Goal: Contribute content: Add original content to the website for others to see

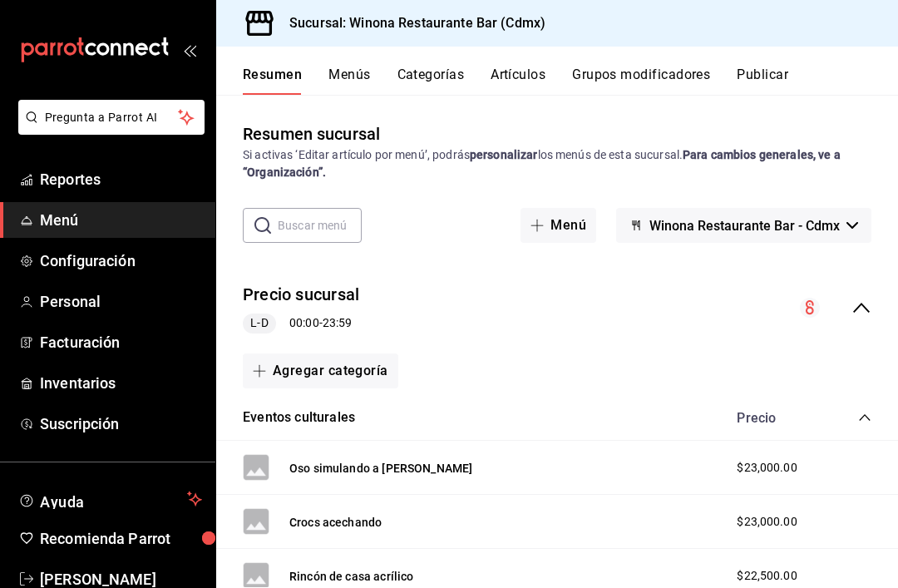
click at [356, 77] on button "Menús" at bounding box center [350, 81] width 42 height 28
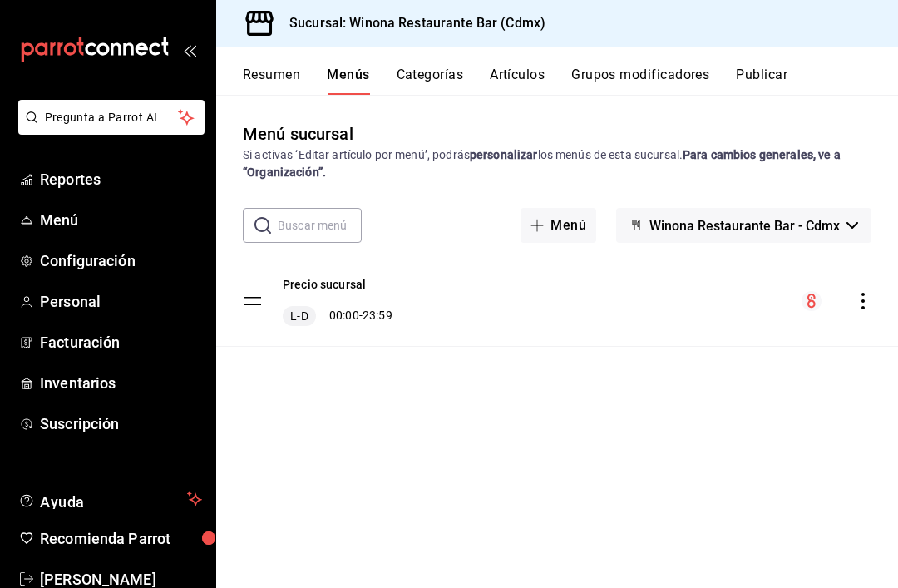
click at [73, 232] on link "Menú" at bounding box center [107, 220] width 215 height 36
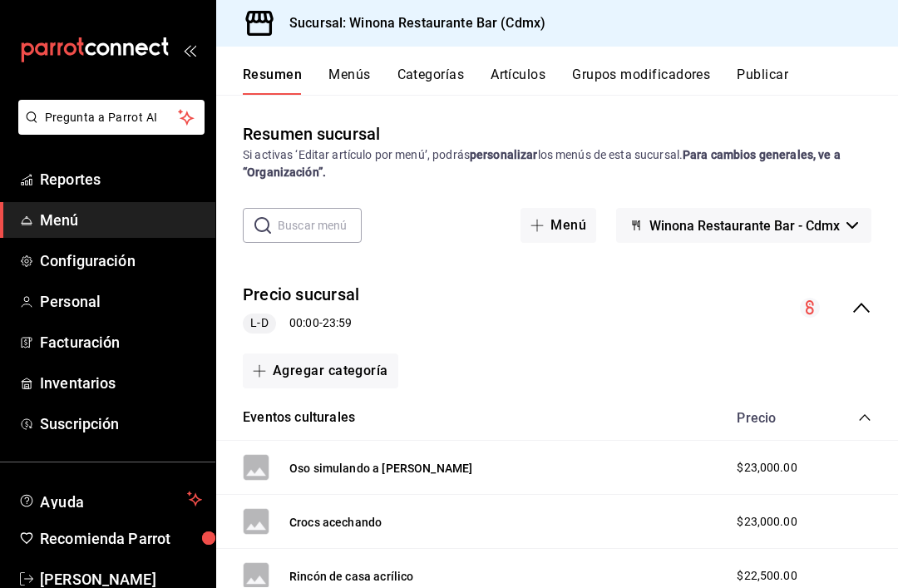
click at [541, 76] on button "Artículos" at bounding box center [518, 81] width 55 height 28
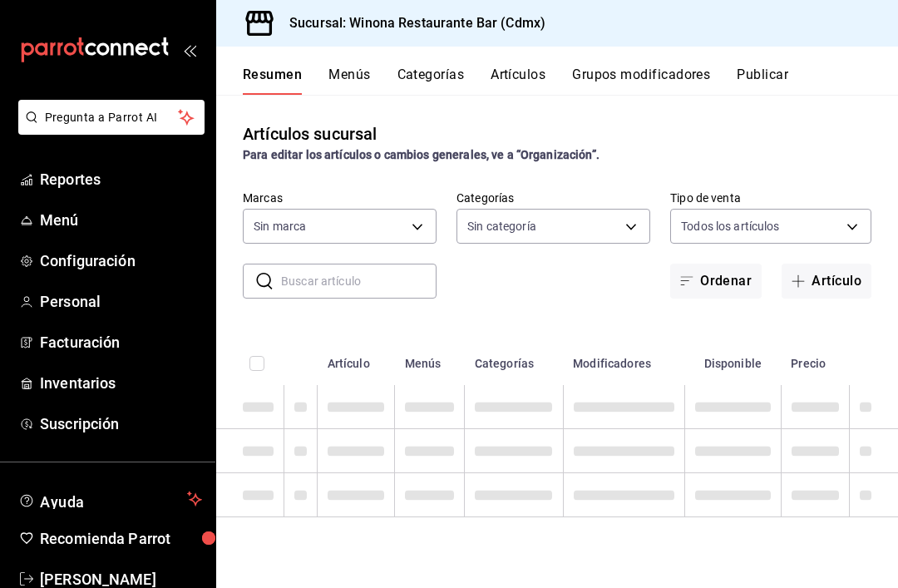
type input "d988eb86-8b76-456a-932a-bba2e53dadab,5bf03305-0487-47d5-9649-1ba07f098c26,e7b73…"
click at [509, 72] on button "Artículos" at bounding box center [517, 81] width 57 height 28
type input "908d6df4-2f26-4775-af38-303bc5da28fc"
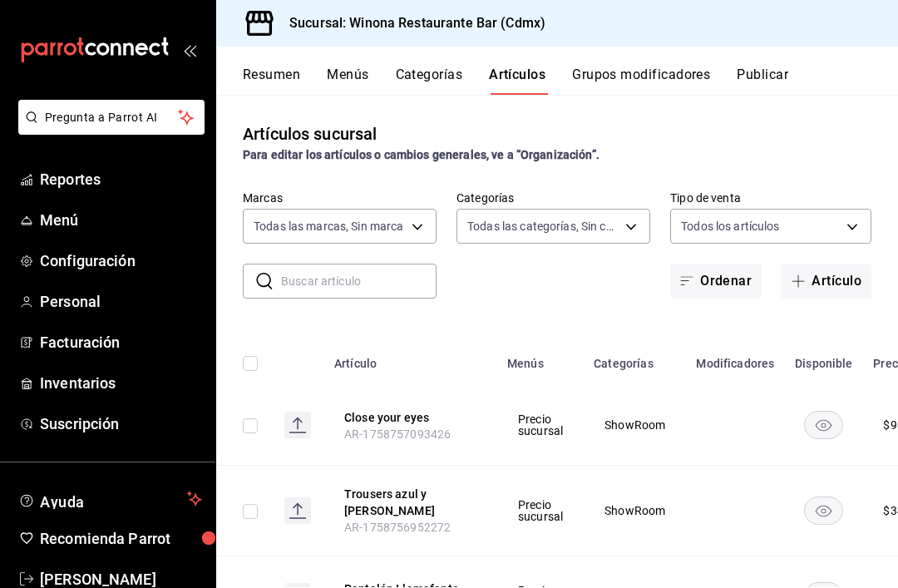
click at [836, 280] on button "Artículo" at bounding box center [827, 281] width 90 height 35
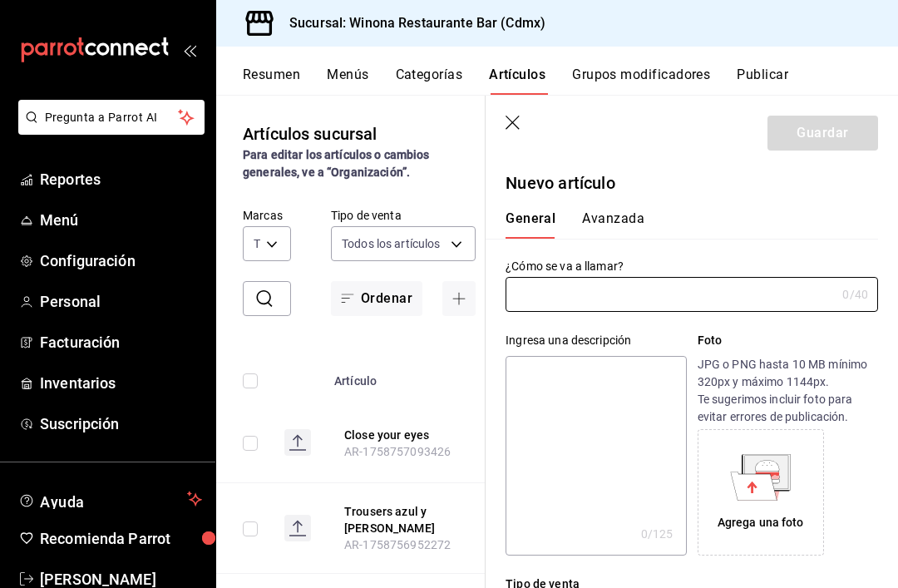
click at [711, 299] on input "text" at bounding box center [671, 294] width 330 height 33
click at [711, 294] on input "text" at bounding box center [671, 294] width 330 height 33
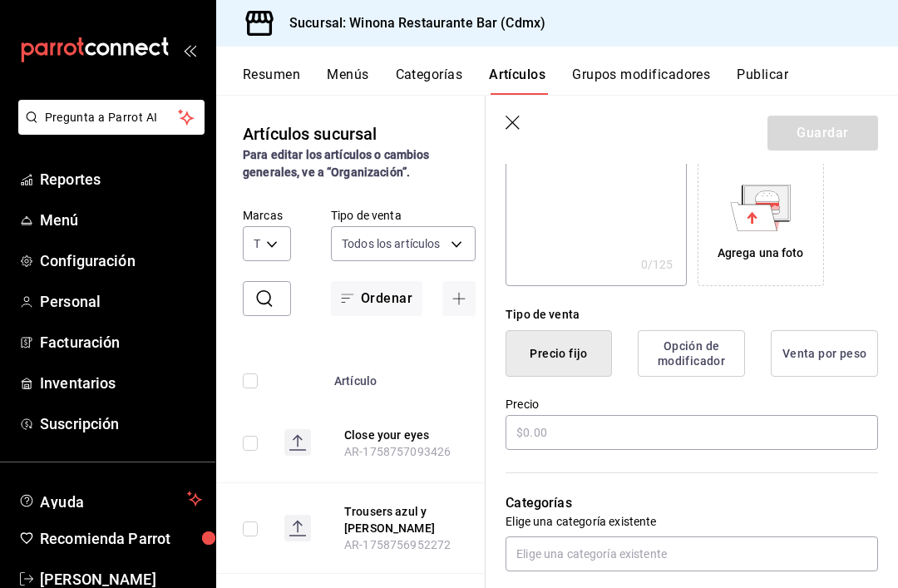
scroll to position [279, 0]
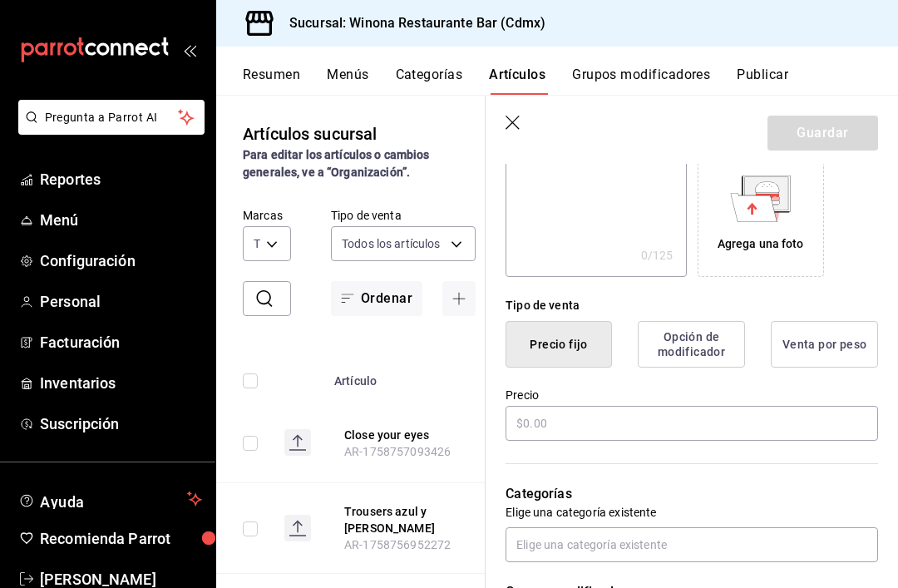
type input "Cover las gemas perdidas"
click at [755, 423] on input "text" at bounding box center [692, 423] width 373 height 35
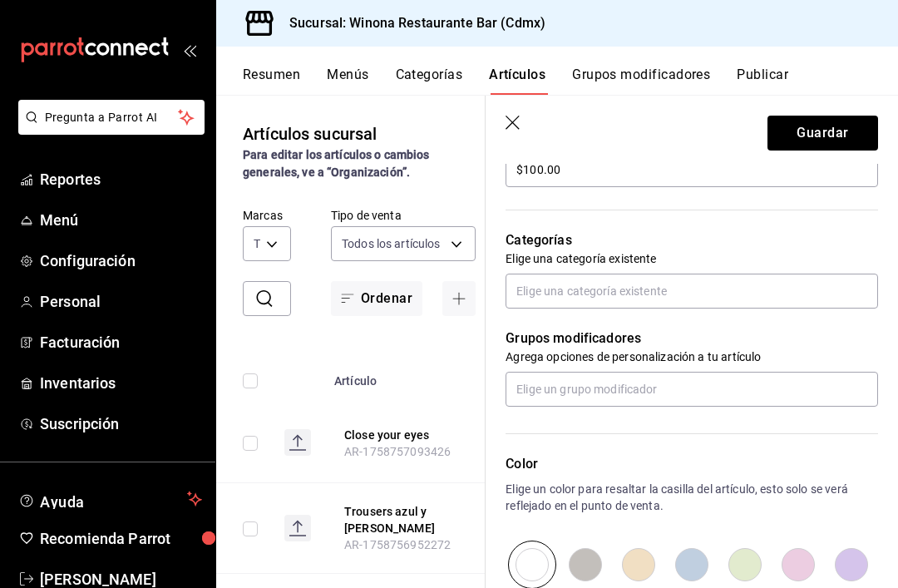
scroll to position [536, 0]
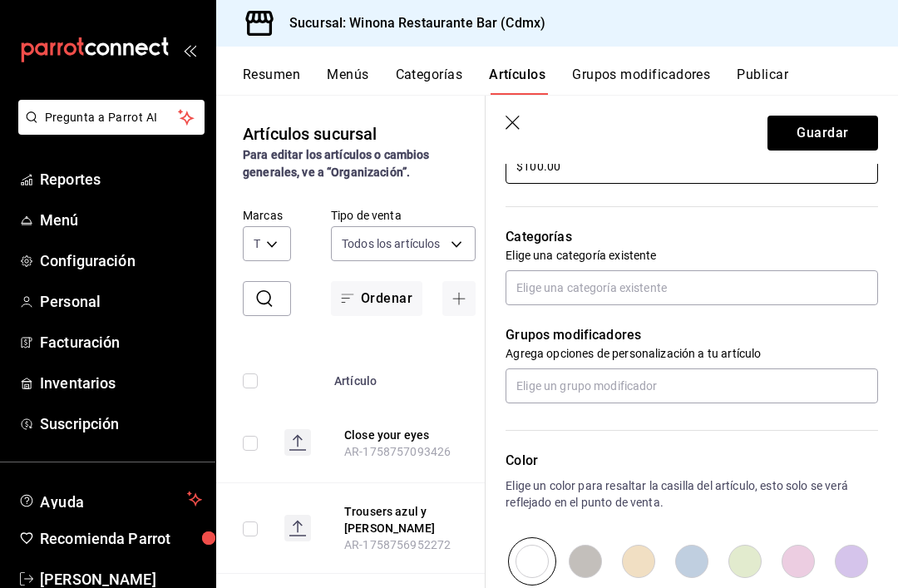
type input "$100.00"
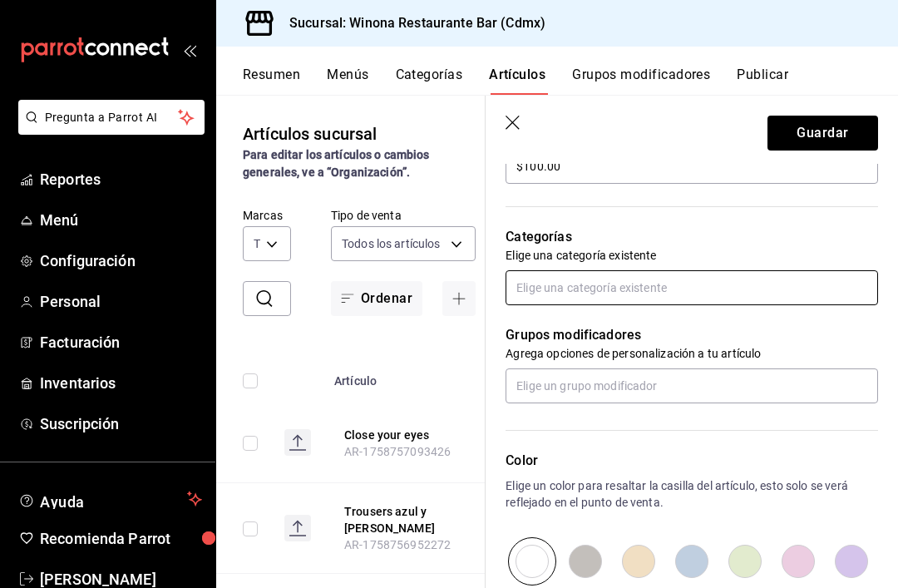
click at [804, 290] on input "text" at bounding box center [692, 287] width 373 height 35
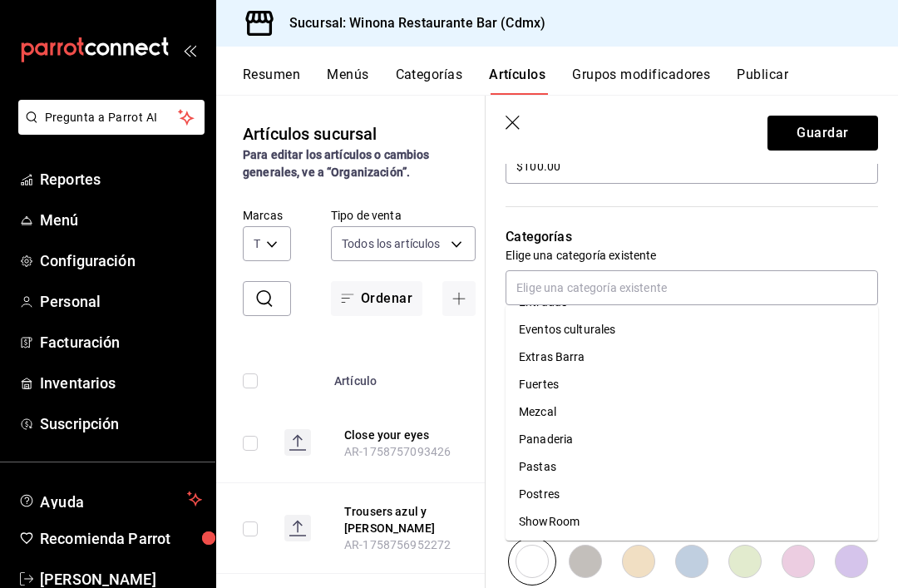
scroll to position [156, 0]
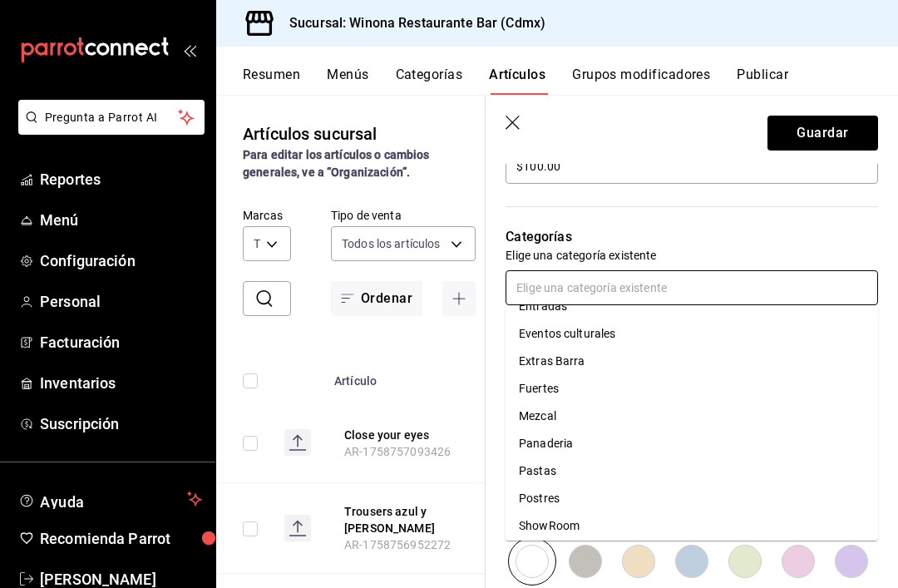
click at [657, 338] on li "Eventos culturales" at bounding box center [692, 333] width 373 height 27
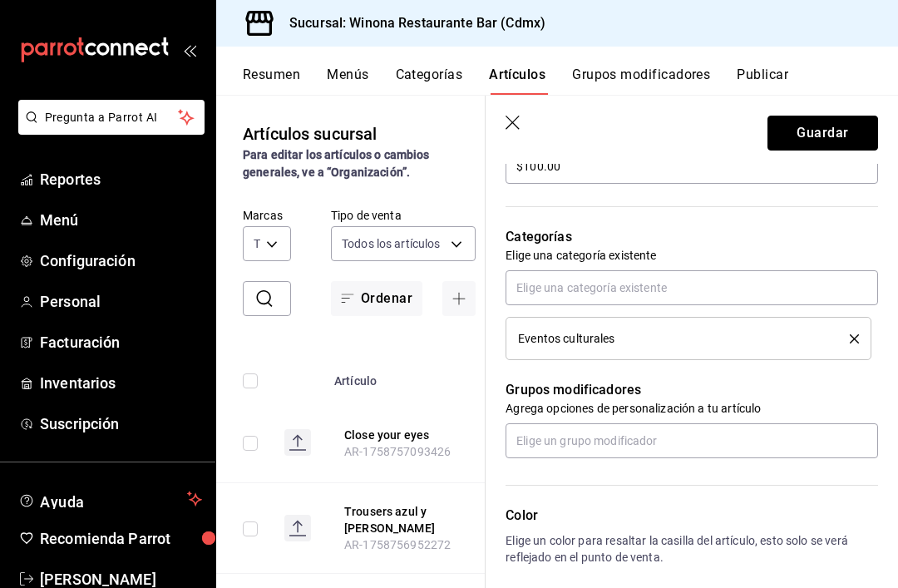
click at [837, 141] on button "Guardar" at bounding box center [823, 133] width 111 height 35
